Goal: Book appointment/travel/reservation

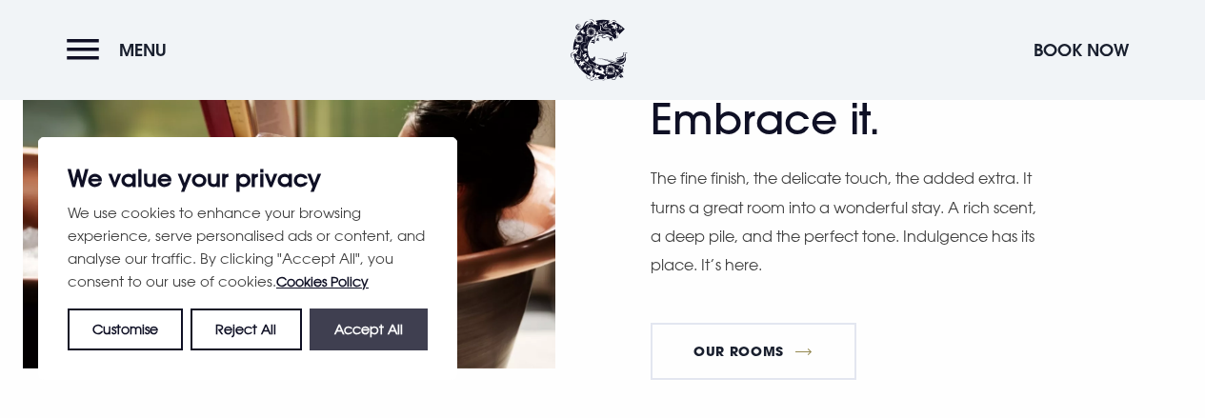
click at [369, 340] on button "Accept All" at bounding box center [369, 330] width 118 height 42
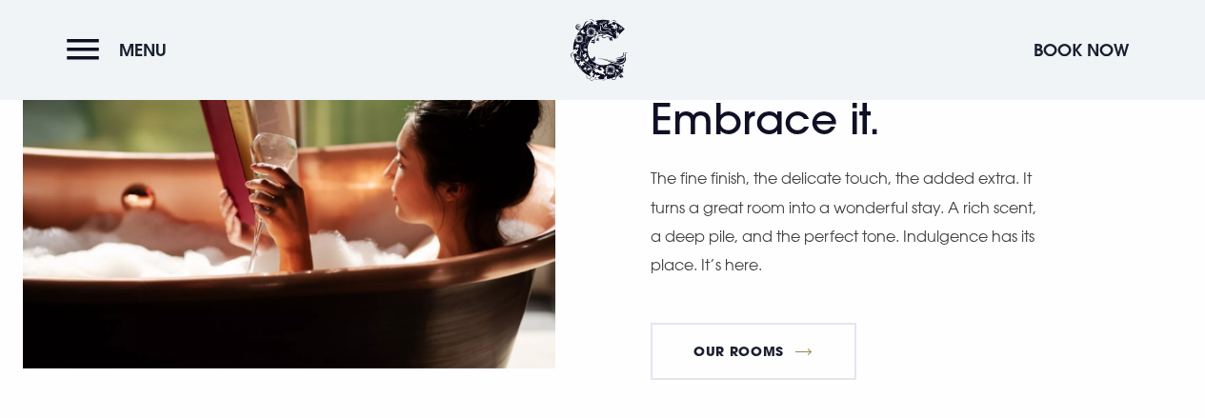
checkbox input "true"
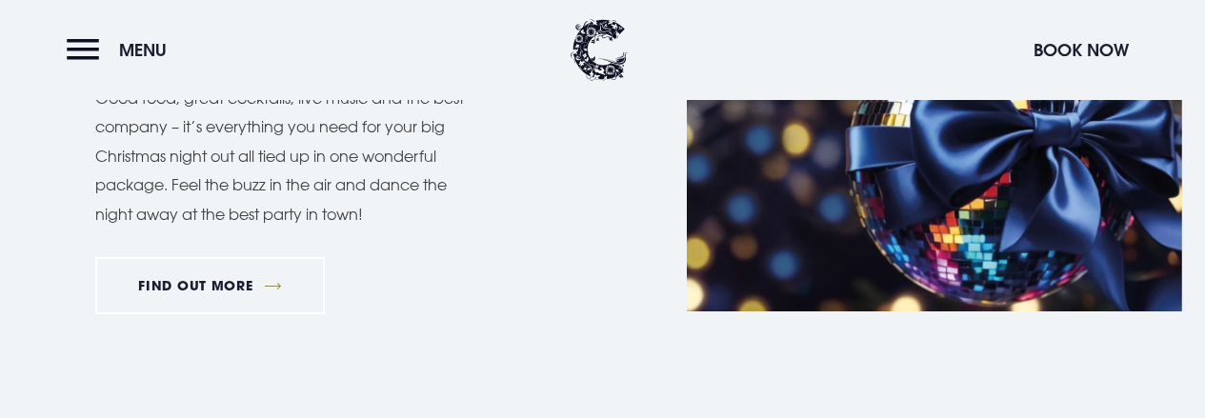
scroll to position [1063, 0]
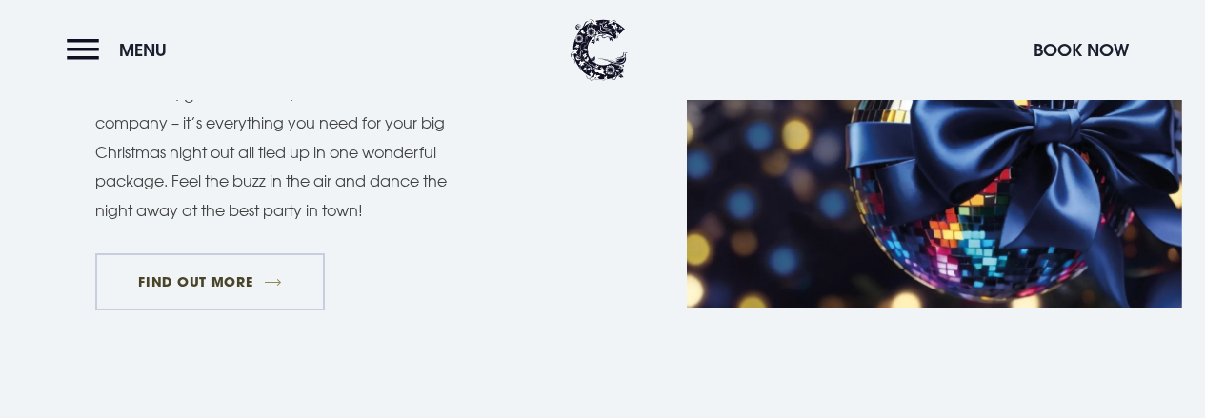
click at [246, 277] on link "FIND OUT MORE" at bounding box center [210, 281] width 230 height 57
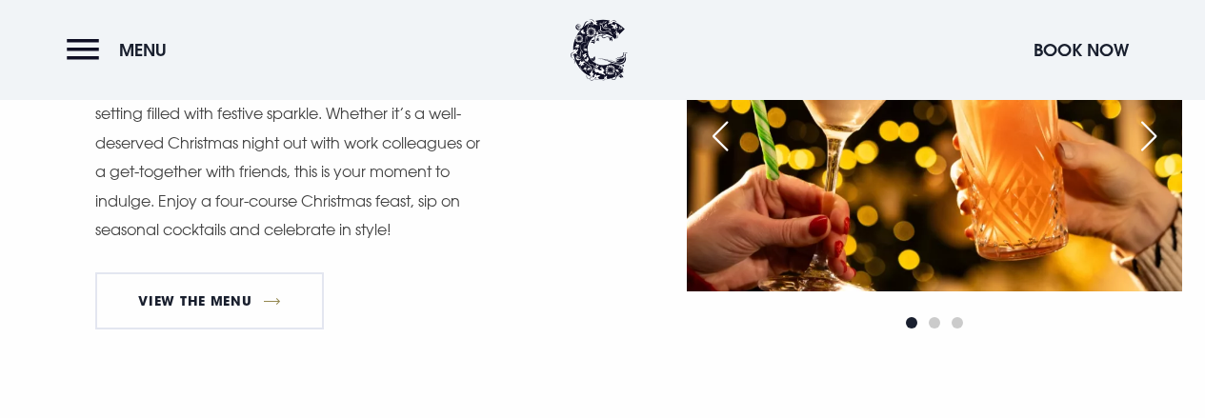
scroll to position [1128, 0]
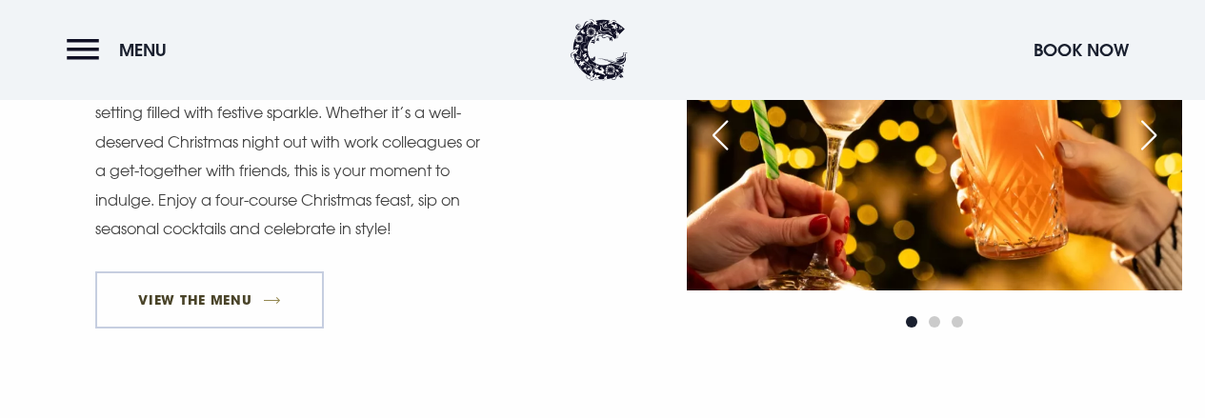
click at [205, 290] on link "View The Menu" at bounding box center [209, 299] width 229 height 57
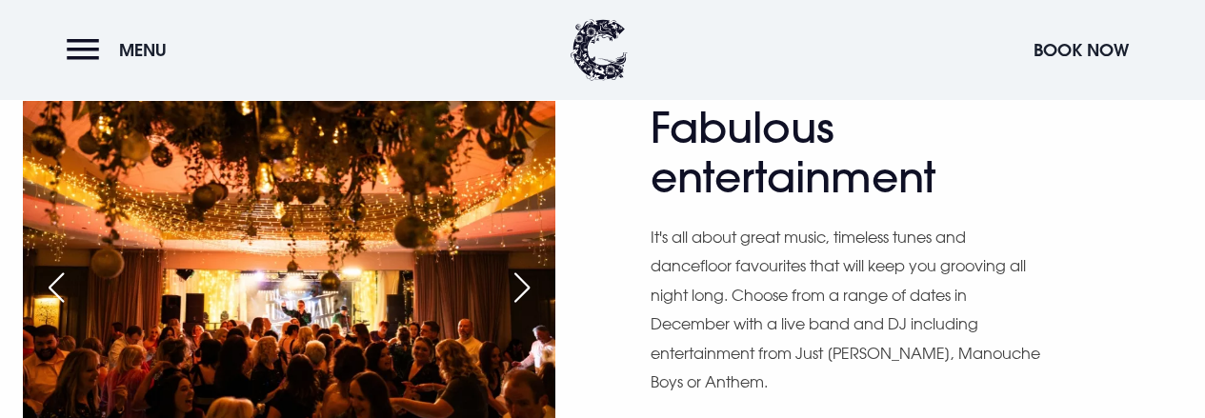
scroll to position [1578, 0]
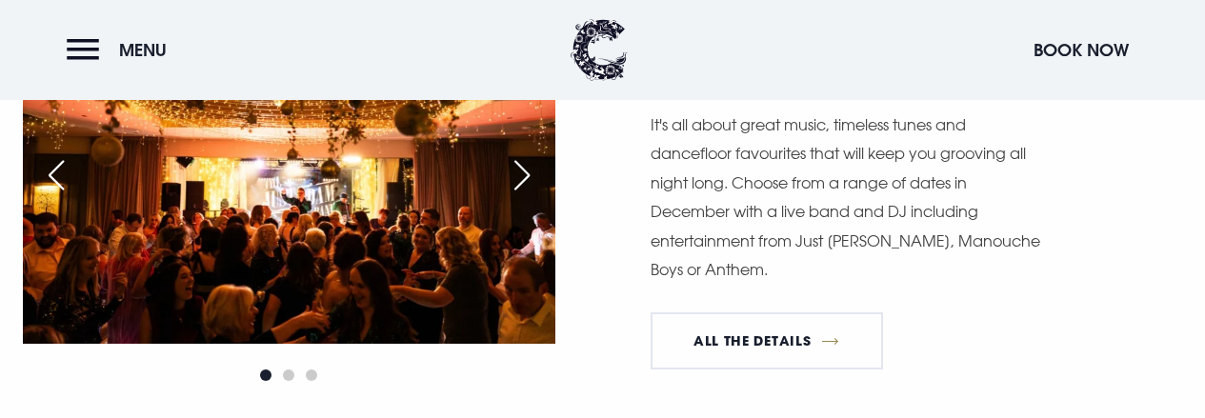
click at [751, 376] on div "Fabulous entertainment It's all about great music, timeless tunes and dancefloo…" at bounding box center [916, 187] width 532 height 395
click at [740, 326] on link "All The Details" at bounding box center [766, 340] width 232 height 57
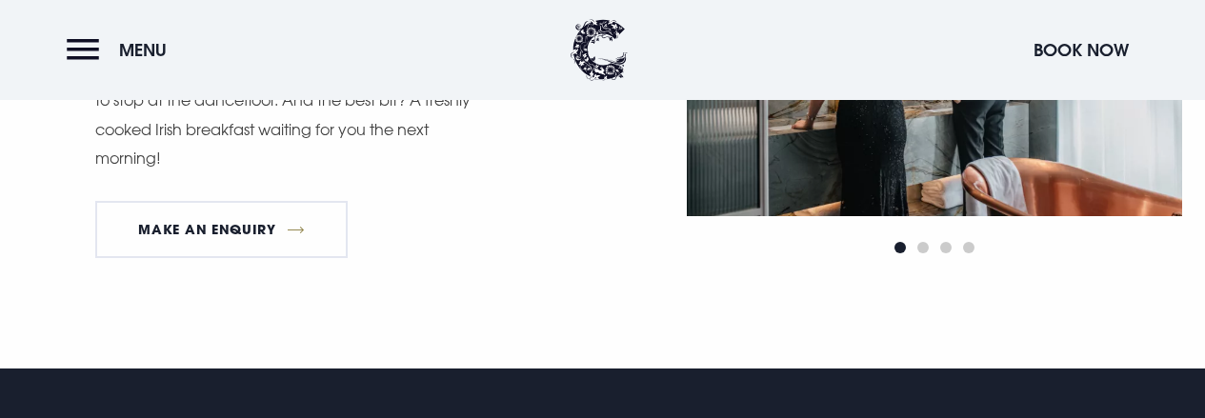
scroll to position [2194, 0]
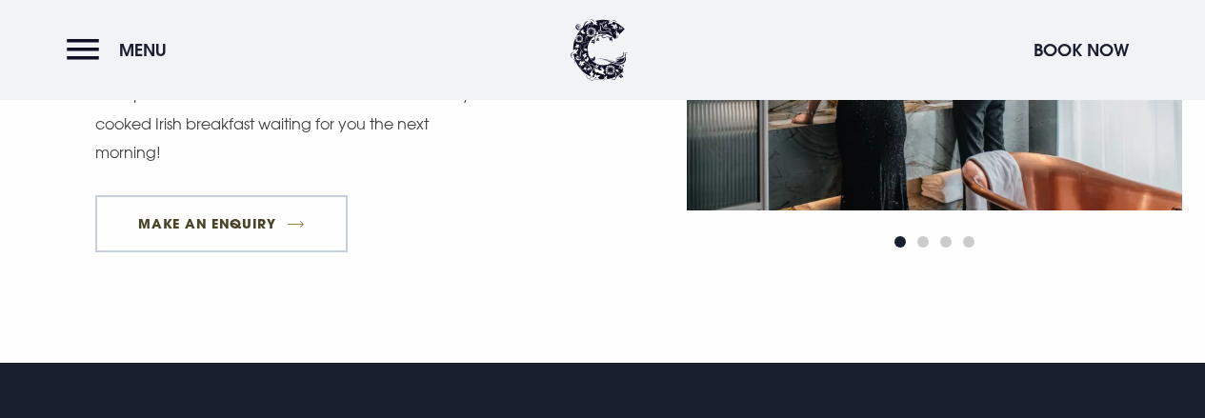
click at [238, 223] on link "MAKE AN ENQUIRY" at bounding box center [221, 223] width 252 height 57
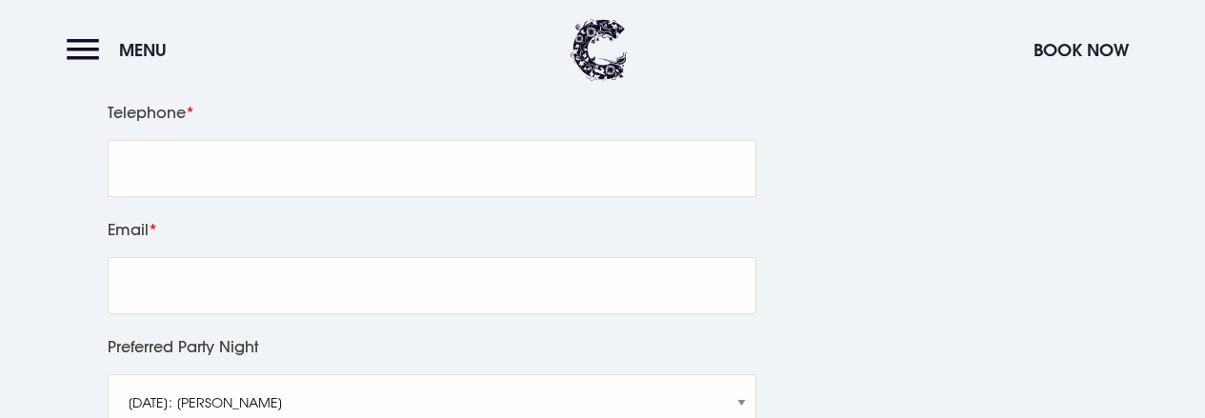
scroll to position [791, 0]
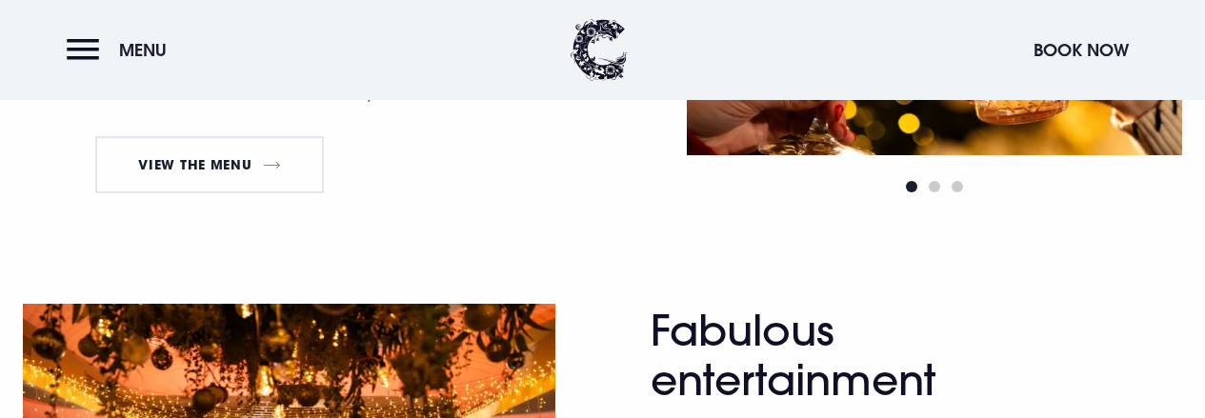
scroll to position [1262, 0]
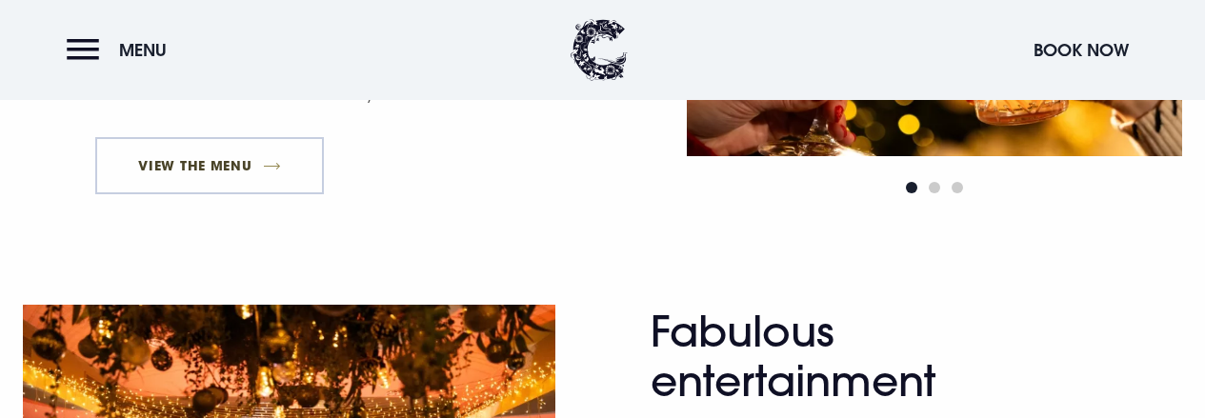
click at [267, 159] on link "View The Menu" at bounding box center [209, 165] width 229 height 57
